Goal: Task Accomplishment & Management: Use online tool/utility

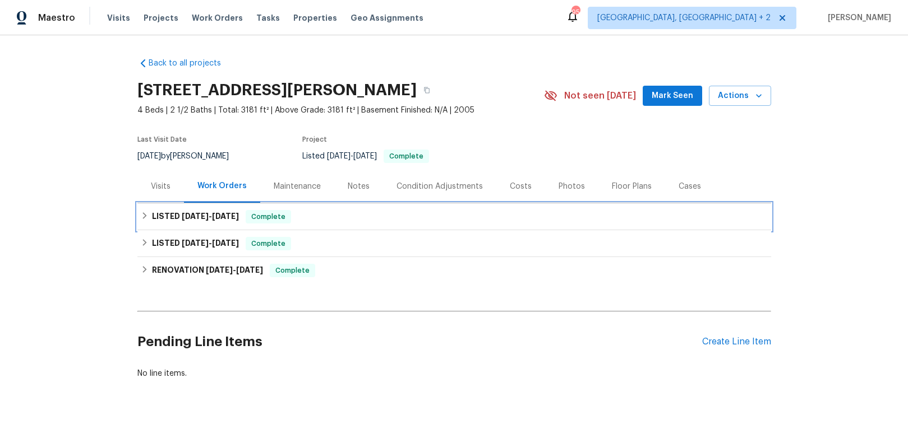
click at [201, 206] on div "LISTED [DATE] - [DATE] Complete" at bounding box center [453, 216] width 633 height 27
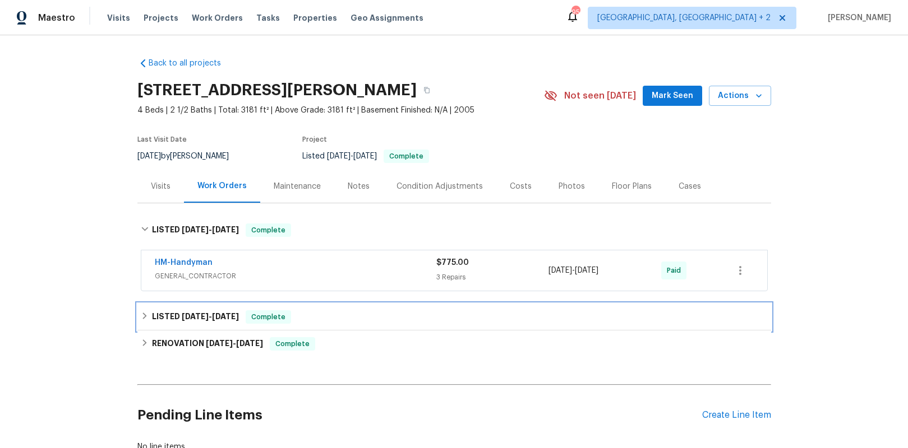
drag, startPoint x: 204, startPoint y: 319, endPoint x: 210, endPoint y: 307, distance: 13.8
click at [205, 317] on span "[DATE]" at bounding box center [195, 317] width 27 height 8
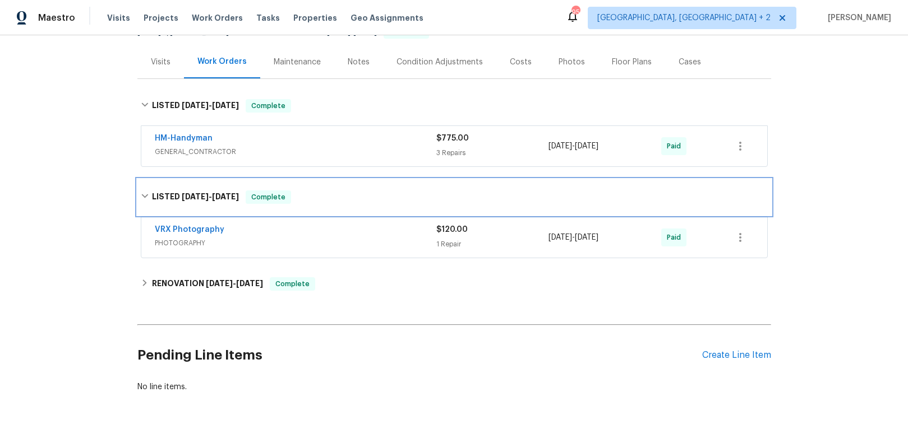
scroll to position [132, 0]
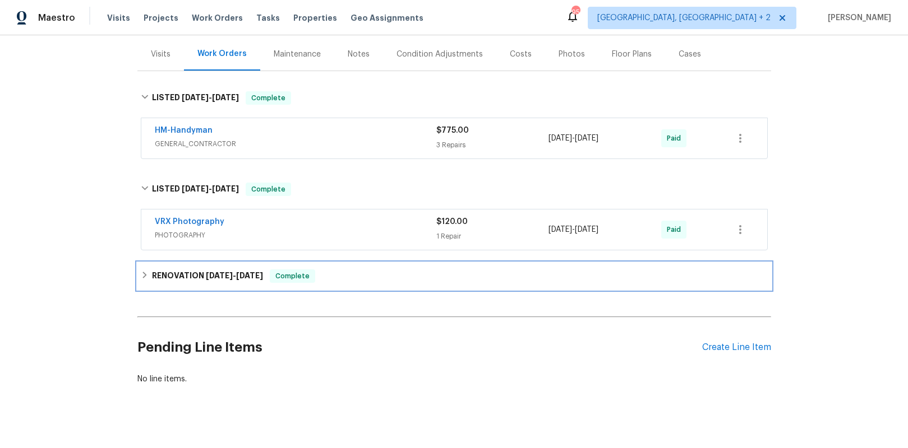
drag, startPoint x: 228, startPoint y: 281, endPoint x: 229, endPoint y: 262, distance: 18.5
click at [228, 281] on h6 "RENOVATION [DATE] - [DATE]" at bounding box center [207, 276] width 111 height 13
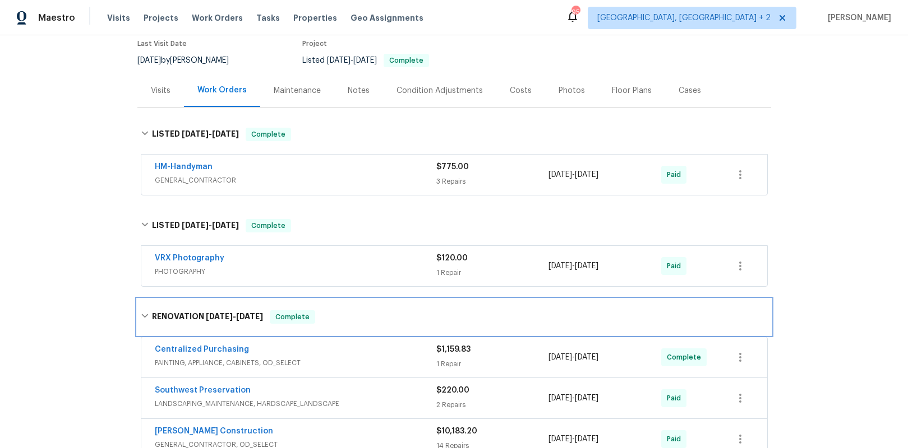
scroll to position [54, 0]
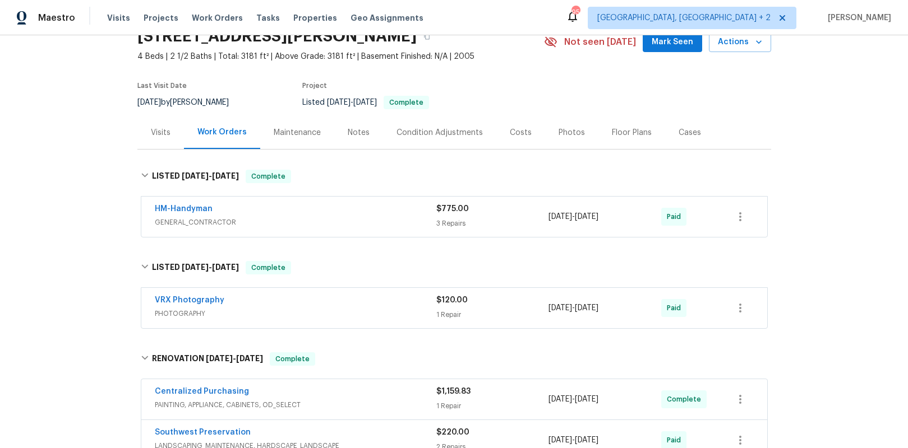
click at [234, 219] on span "GENERAL_CONTRACTOR" at bounding box center [295, 222] width 281 height 11
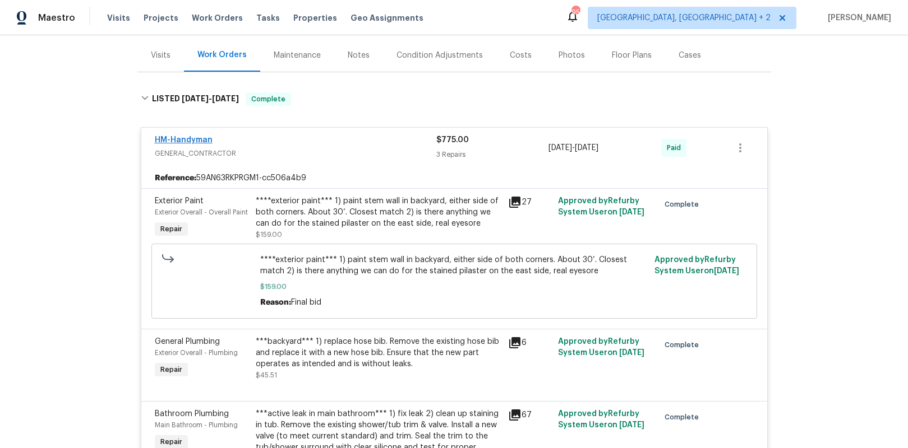
click at [183, 149] on div "HM-Handyman GENERAL_CONTRACTOR" at bounding box center [295, 147] width 281 height 25
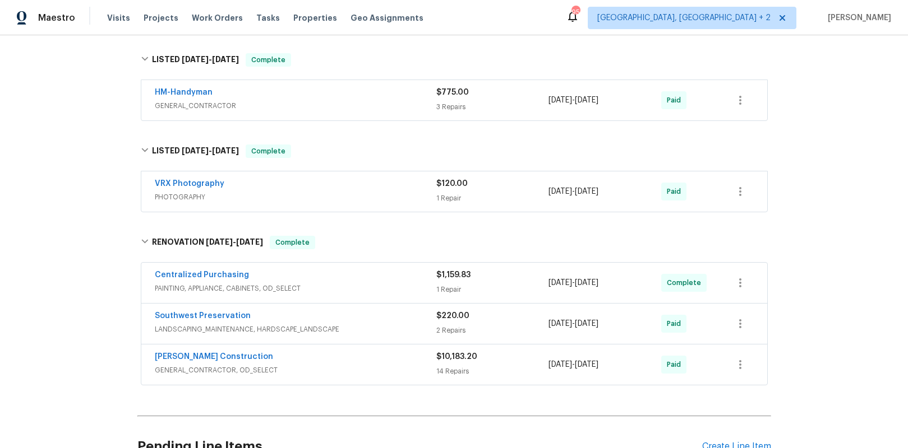
scroll to position [172, 0]
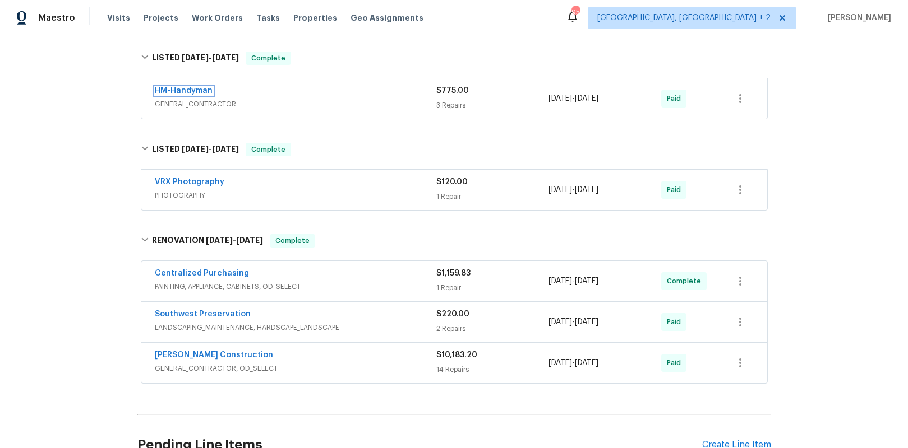
click at [172, 89] on link "HM-Handyman" at bounding box center [184, 91] width 58 height 8
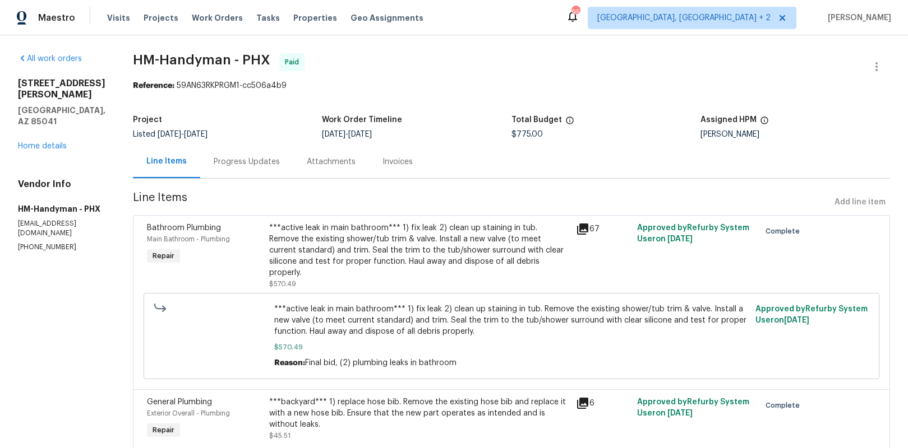
click at [411, 168] on div "Invoices" at bounding box center [397, 161] width 57 height 33
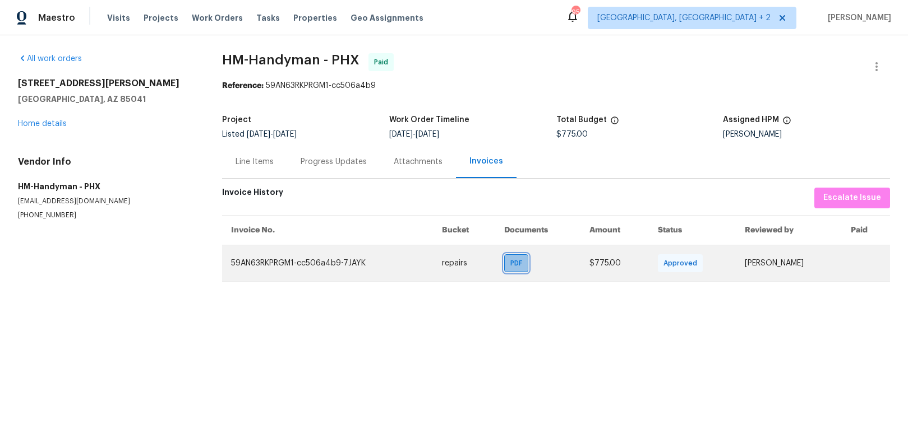
click at [510, 267] on span "PDF" at bounding box center [518, 263] width 16 height 11
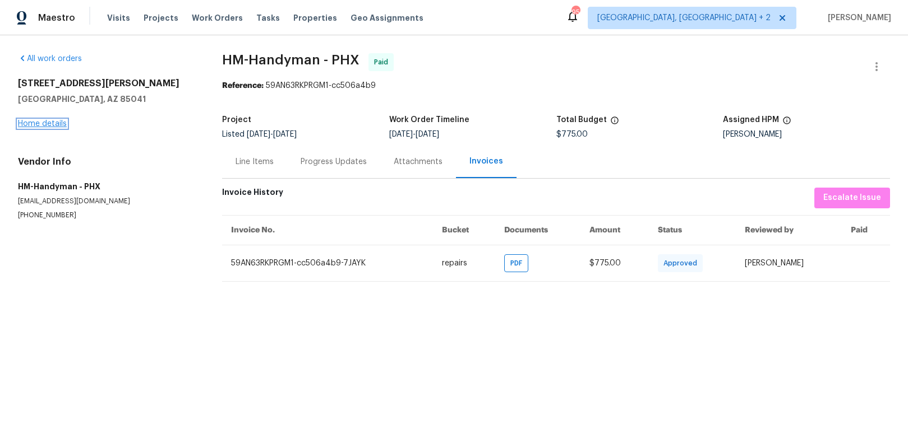
click at [43, 124] on link "Home details" at bounding box center [42, 124] width 49 height 8
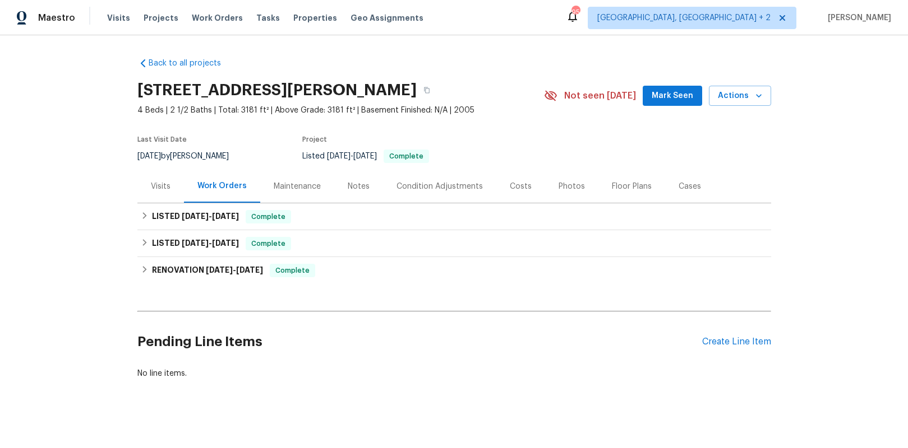
scroll to position [1, 0]
click at [239, 215] on span "[DATE]" at bounding box center [225, 216] width 27 height 8
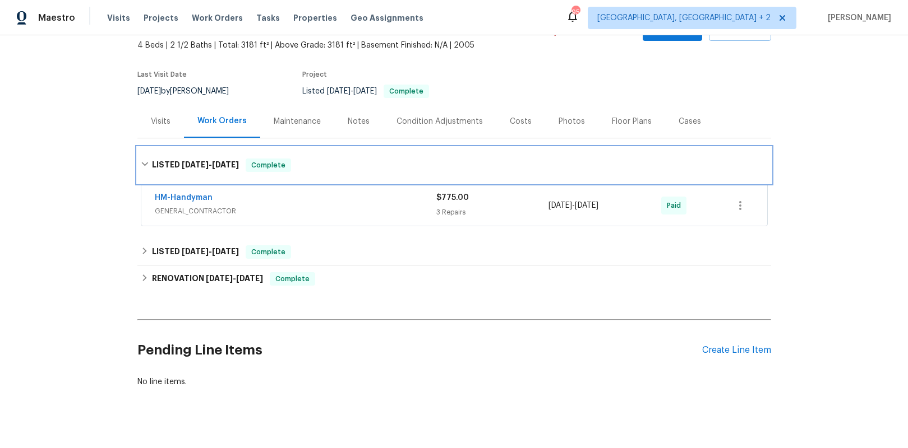
scroll to position [81, 0]
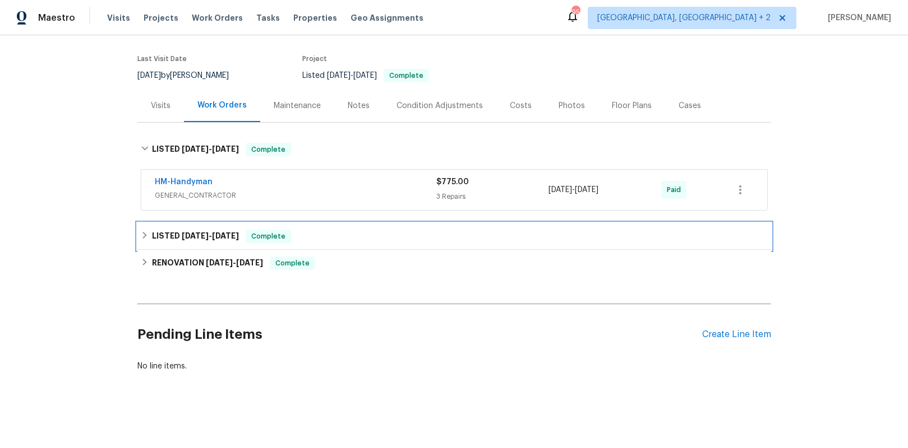
click at [219, 228] on div "LISTED [DATE] - [DATE] Complete" at bounding box center [453, 236] width 633 height 27
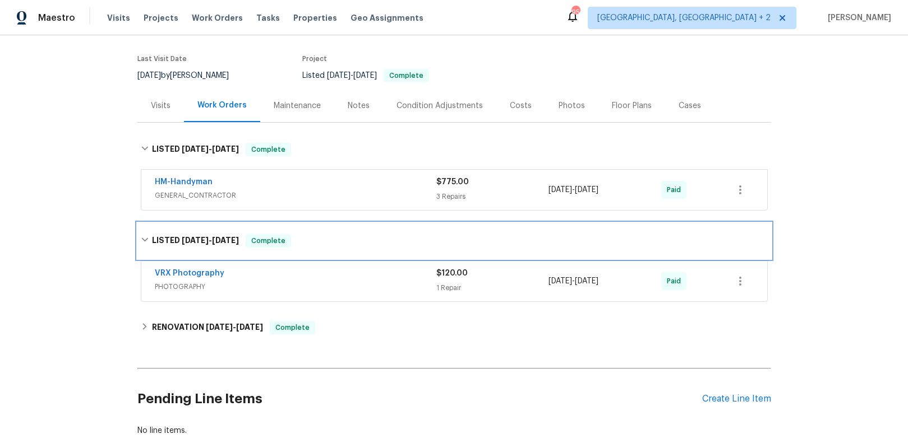
scroll to position [145, 0]
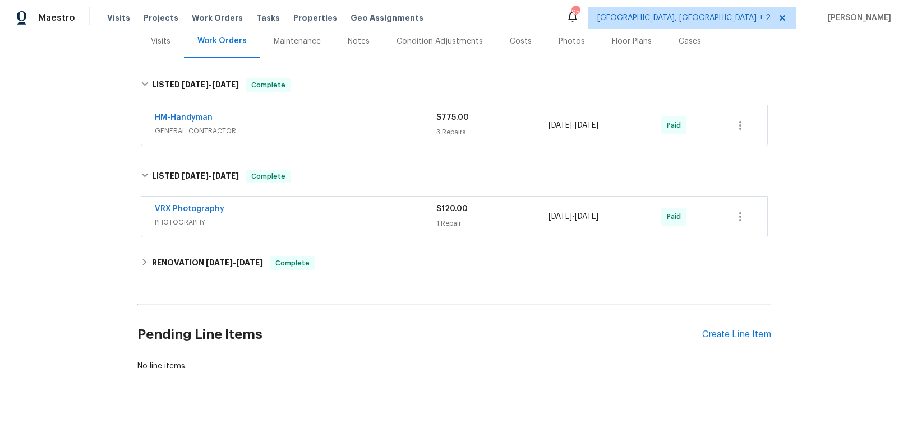
click at [235, 223] on span "PHOTOGRAPHY" at bounding box center [295, 222] width 281 height 11
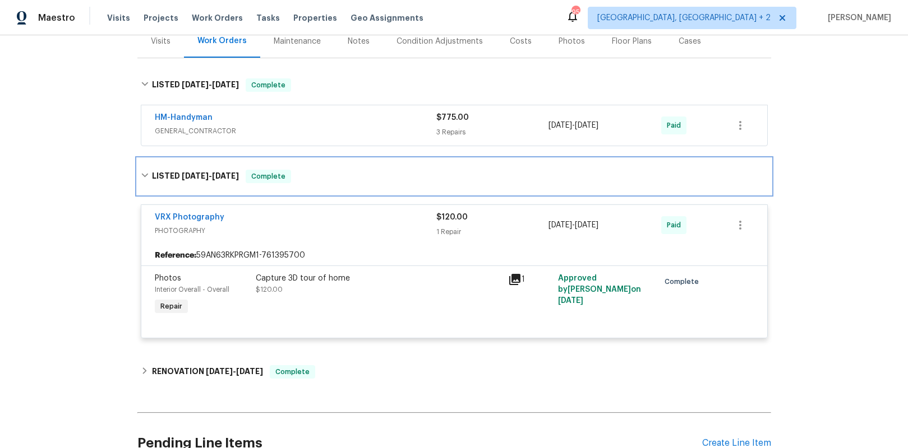
click at [206, 169] on div "LISTED [DATE] - [DATE] Complete" at bounding box center [453, 177] width 633 height 36
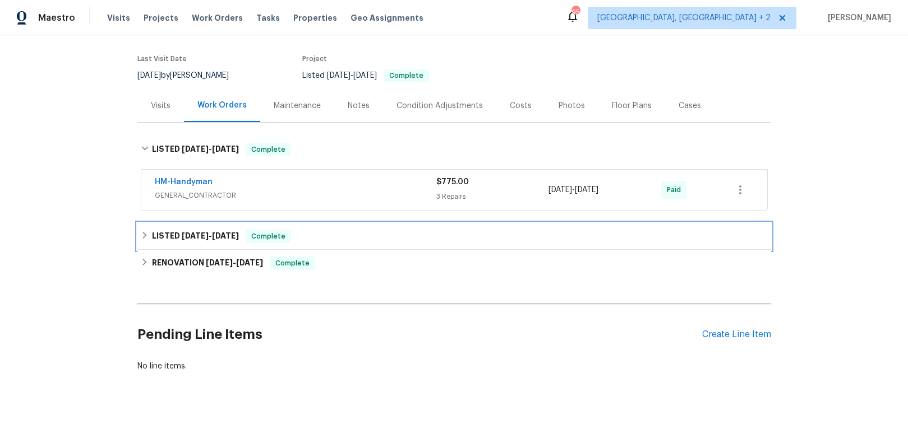
scroll to position [81, 0]
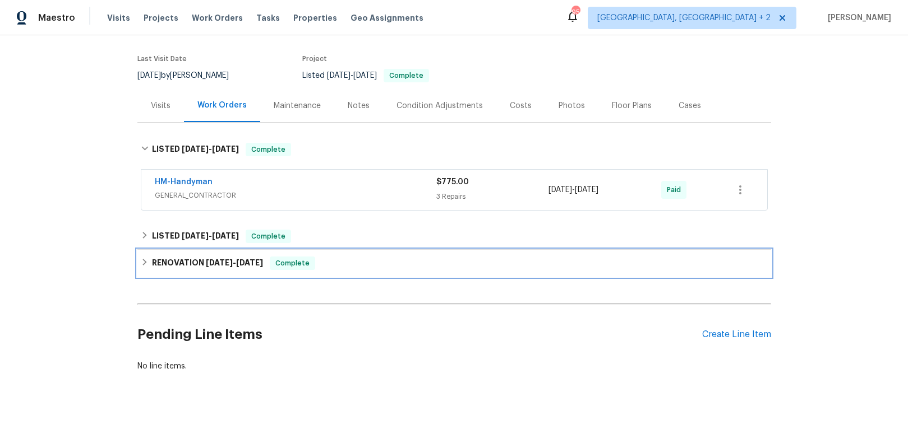
click at [221, 267] on h6 "RENOVATION [DATE] - [DATE]" at bounding box center [207, 263] width 111 height 13
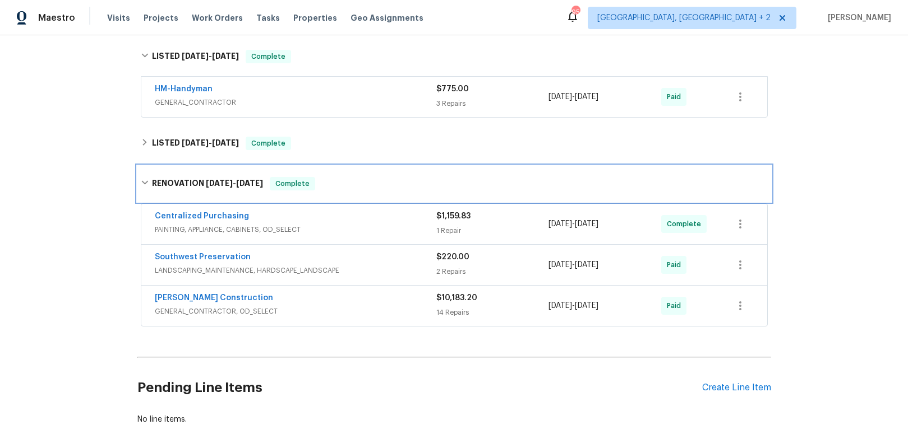
scroll to position [225, 0]
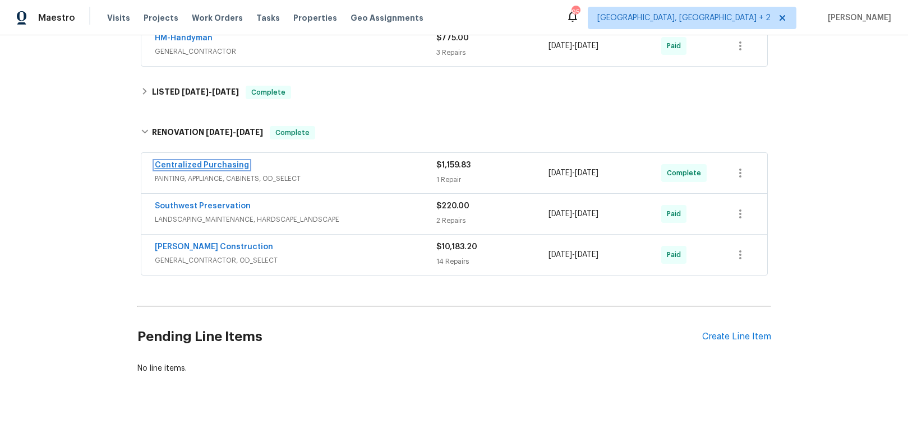
click at [205, 167] on link "Centralized Purchasing" at bounding box center [202, 165] width 94 height 8
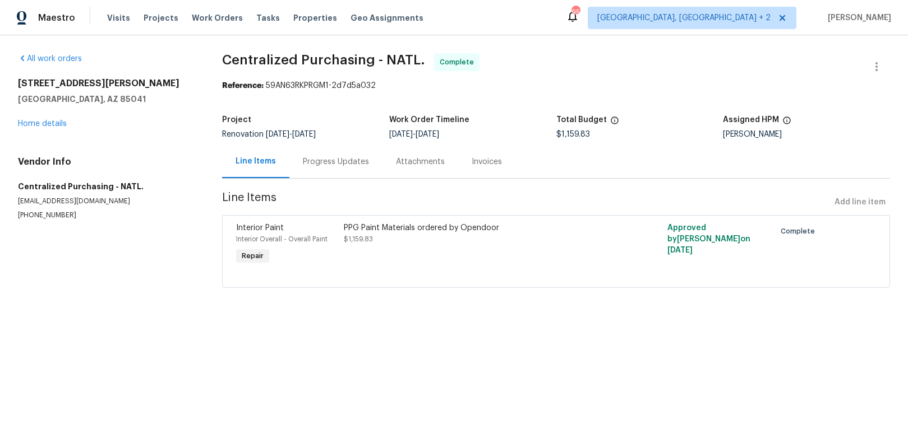
click at [483, 168] on div "Invoices" at bounding box center [486, 161] width 57 height 33
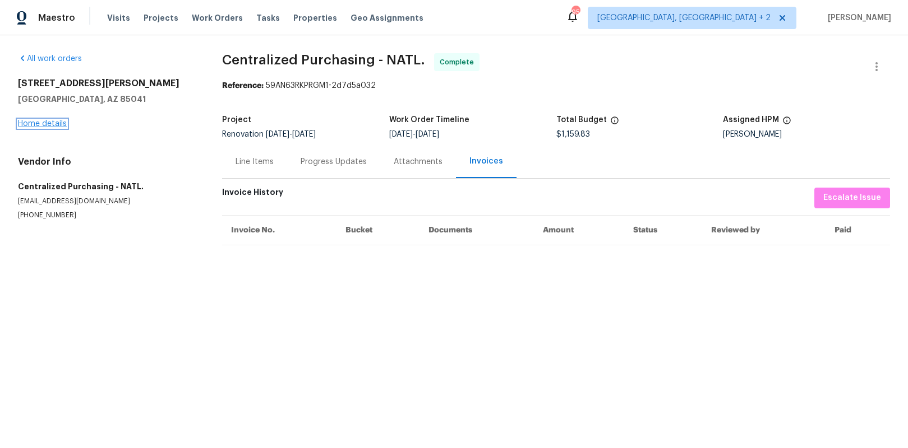
click at [52, 124] on link "Home details" at bounding box center [42, 124] width 49 height 8
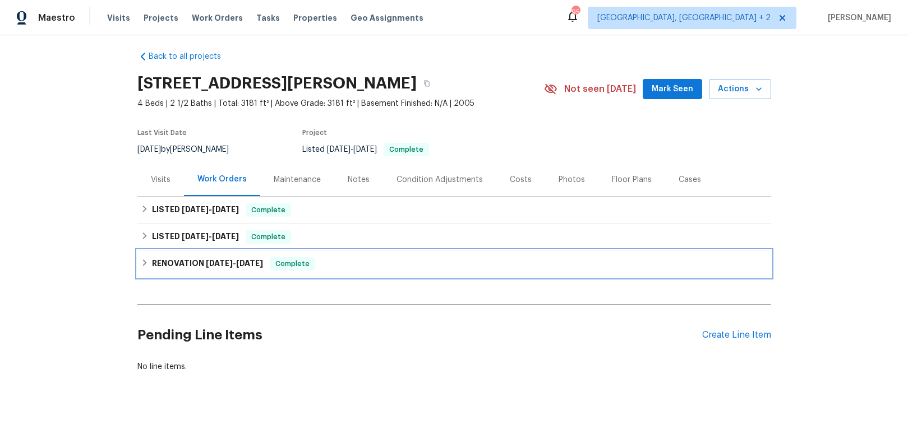
click at [242, 261] on span "[DATE]" at bounding box center [249, 264] width 27 height 8
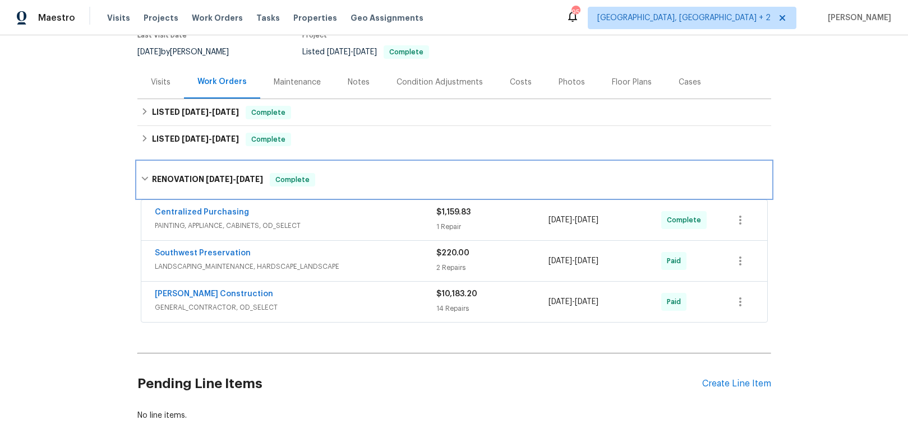
scroll to position [137, 0]
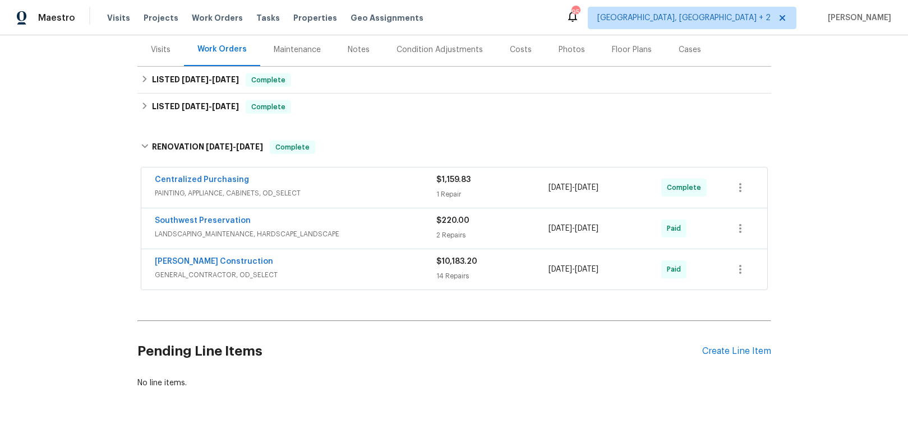
click at [205, 230] on span "LANDSCAPING_MAINTENANCE, HARDSCAPE_LANDSCAPE" at bounding box center [295, 234] width 281 height 11
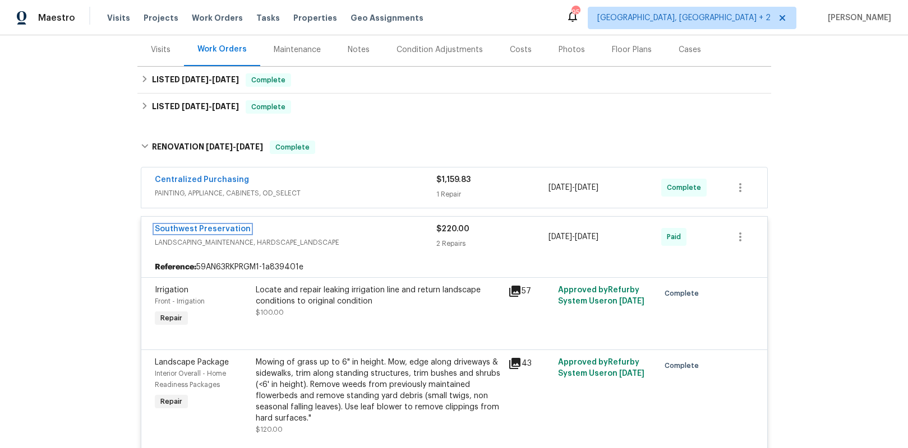
click at [205, 228] on link "Southwest Preservation" at bounding box center [203, 229] width 96 height 8
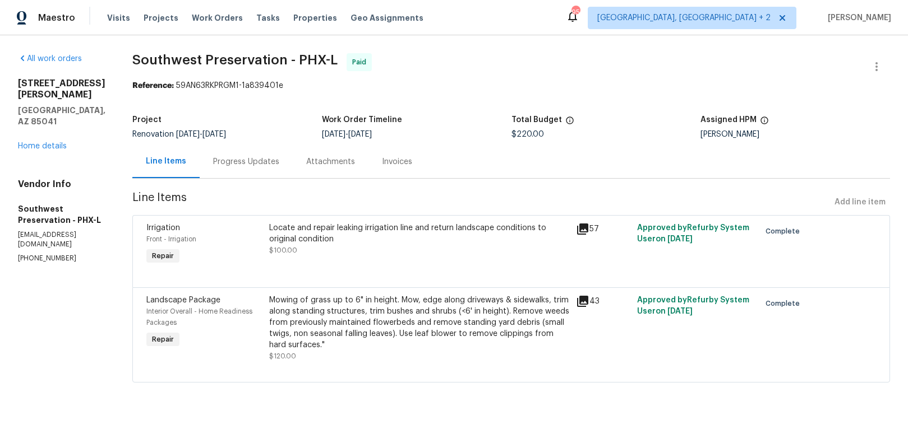
click at [392, 168] on div "Invoices" at bounding box center [396, 161] width 57 height 33
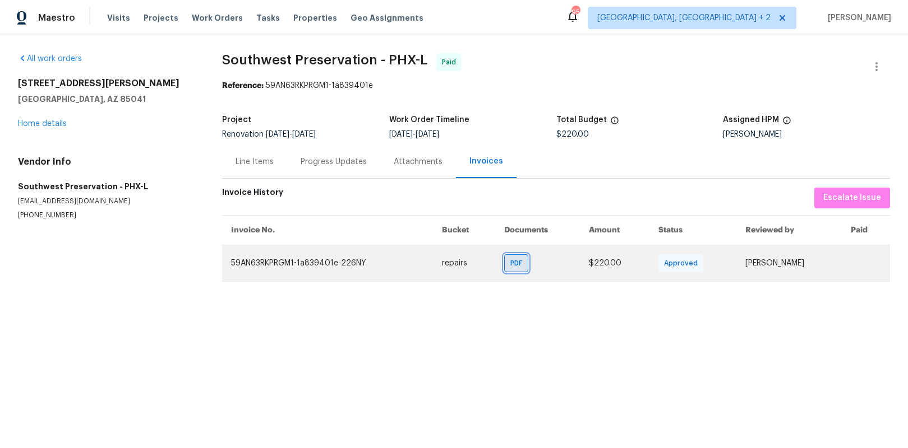
click at [510, 262] on span "PDF" at bounding box center [518, 263] width 16 height 11
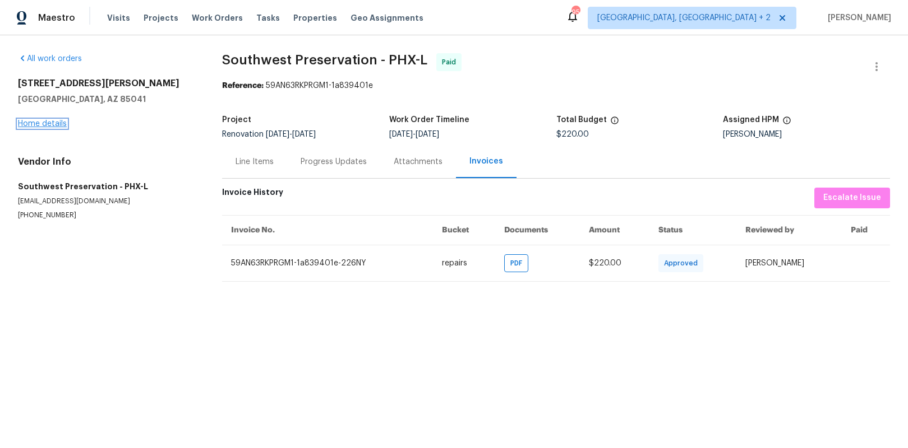
click at [62, 124] on link "Home details" at bounding box center [42, 124] width 49 height 8
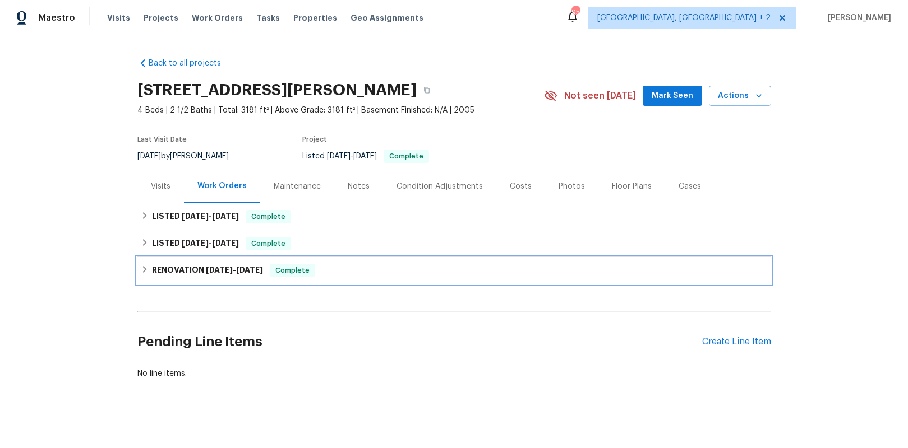
click at [168, 275] on h6 "RENOVATION [DATE] - [DATE]" at bounding box center [207, 270] width 111 height 13
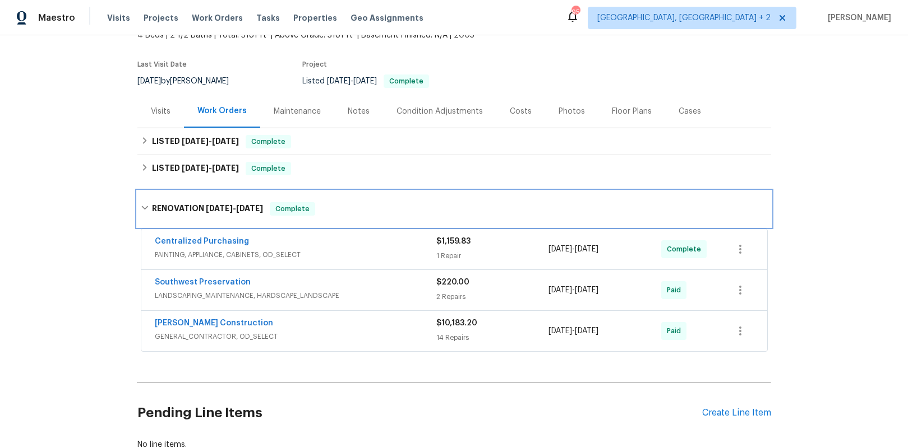
scroll to position [97, 0]
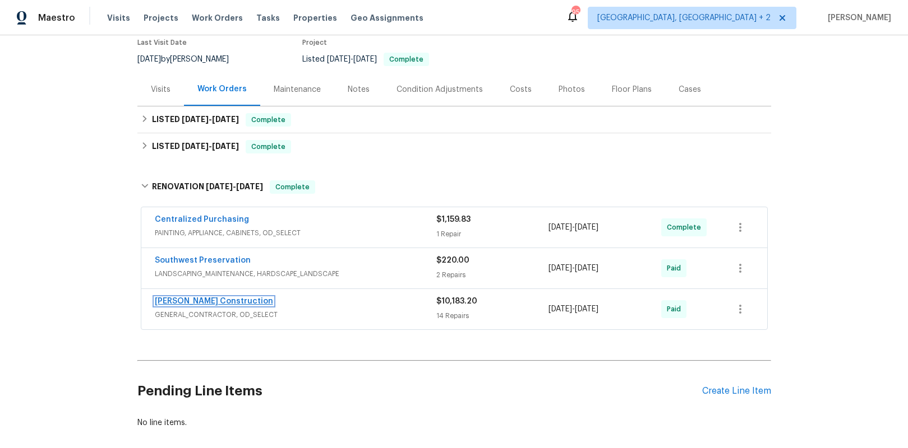
click at [181, 303] on link "[PERSON_NAME] Construction" at bounding box center [214, 302] width 118 height 8
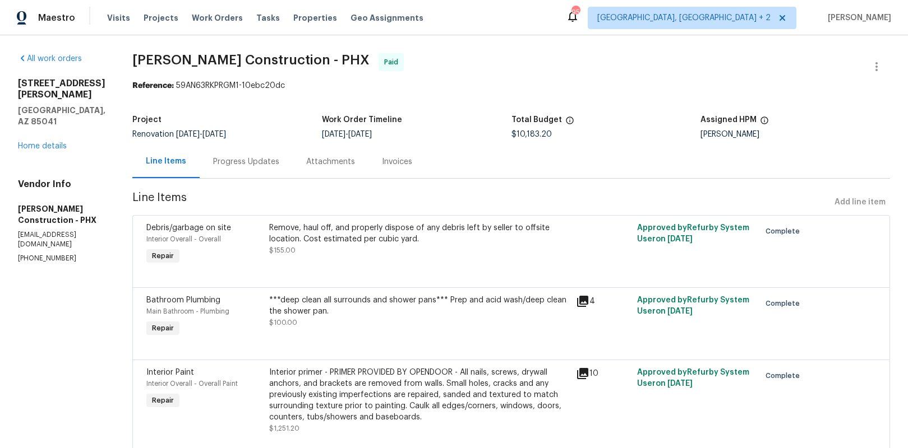
click at [397, 169] on div "Invoices" at bounding box center [396, 161] width 57 height 33
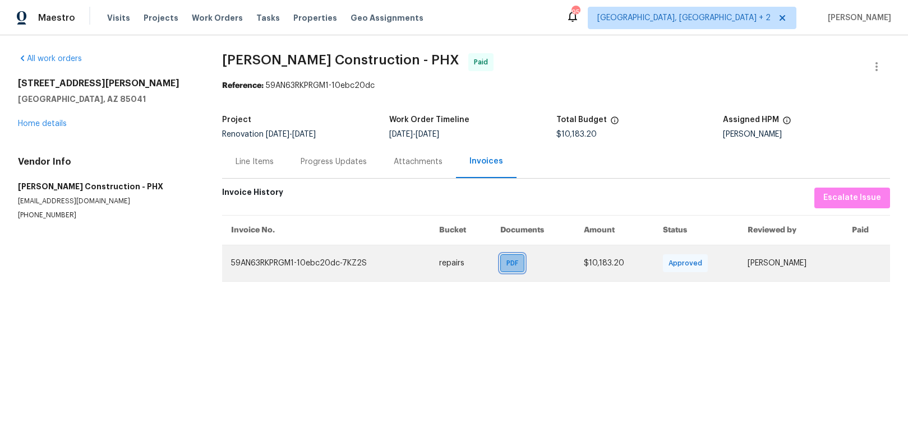
click at [506, 261] on span "PDF" at bounding box center [514, 263] width 16 height 11
